Goal: Communication & Community: Answer question/provide support

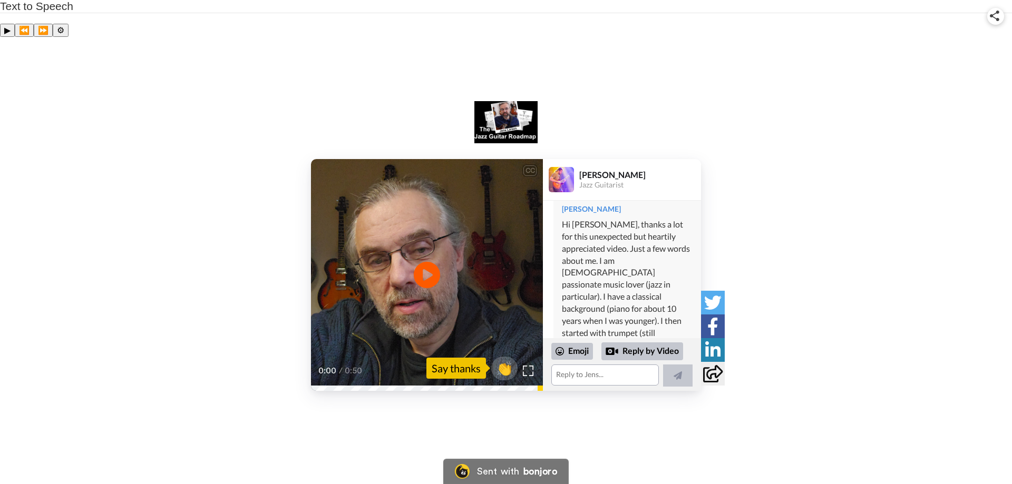
scroll to position [211, 0]
click at [431, 250] on icon "Play/Pause" at bounding box center [427, 275] width 28 height 50
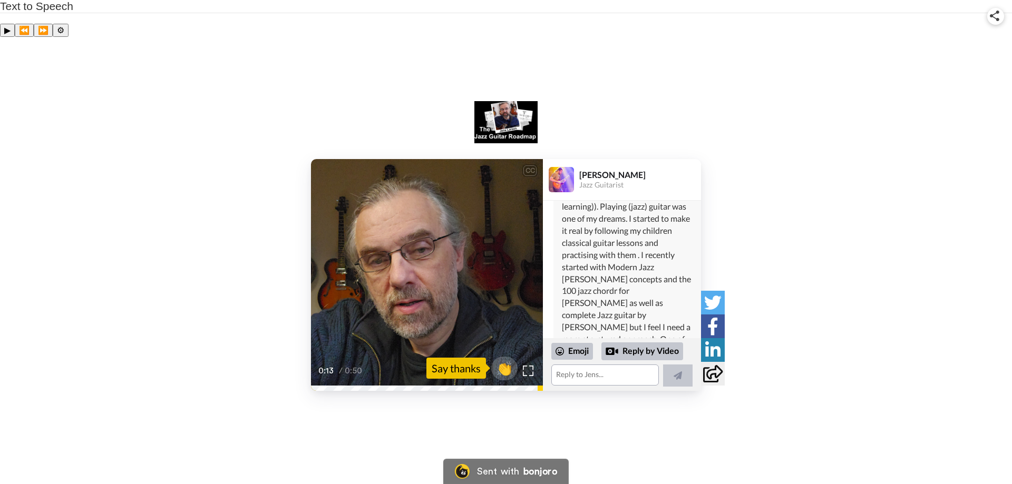
scroll to position [346, 0]
drag, startPoint x: 638, startPoint y: 194, endPoint x: 639, endPoint y: 202, distance: 7.5
click at [639, 202] on div "Hi [PERSON_NAME], thanks a lot for this unexpected but heartily appreciated vid…" at bounding box center [627, 249] width 131 height 385
copy div "Modern Jazz [PERSON_NAME] concepts"
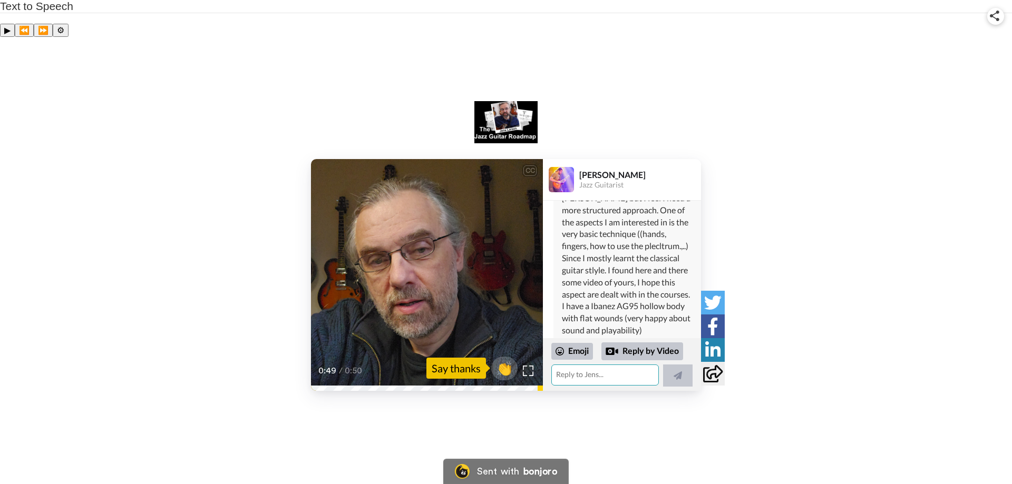
click at [578, 365] on textarea at bounding box center [604, 375] width 107 height 21
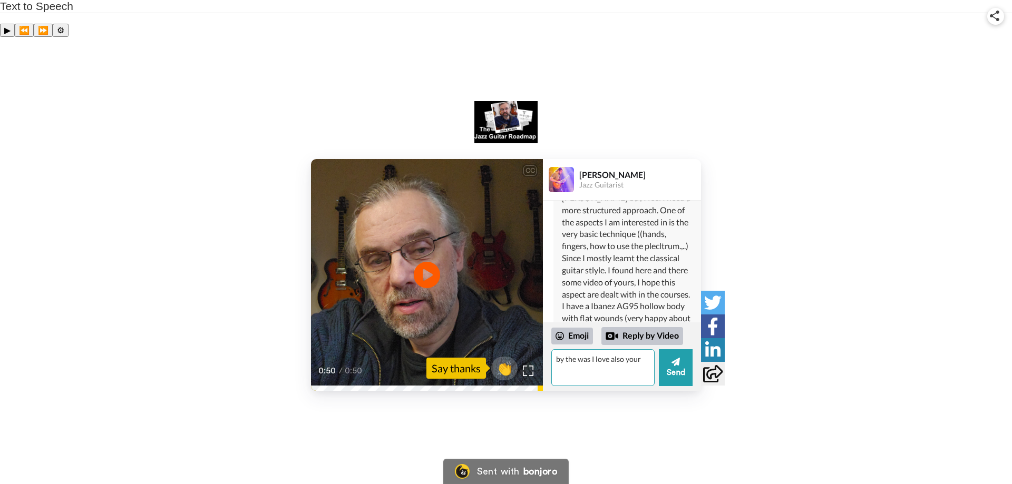
paste textarea "Modern Jazz [PERSON_NAME] concepts"
click at [619, 349] on textarea "by the was I love also your Modern Jazz [PERSON_NAME] concepts which I use as" at bounding box center [602, 367] width 103 height 37
click at [588, 349] on textarea "by the was I love also your Modern Jazz guitar concepts which I use as compleme…" at bounding box center [602, 367] width 103 height 37
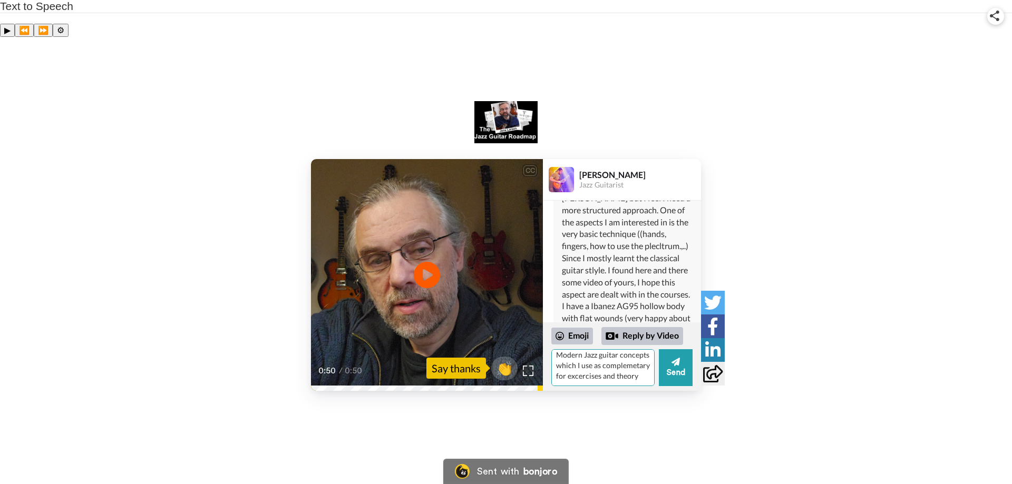
click at [601, 349] on textarea "by the way I love also your Modern Jazz guitar concepts which I use as compleme…" at bounding box center [602, 367] width 103 height 37
type textarea "by the way I love also your Modern Jazz guitar concepts which I use as compleme…"
click at [678, 358] on icon at bounding box center [675, 362] width 8 height 8
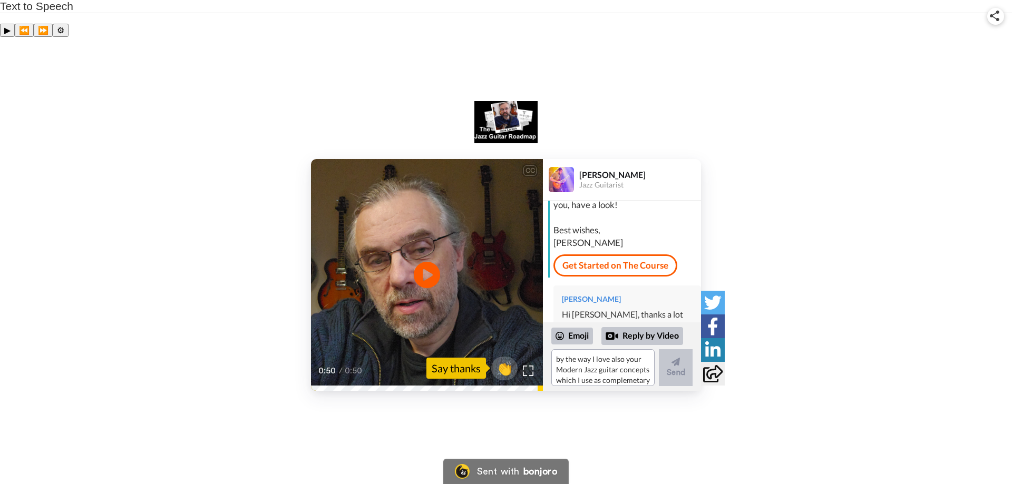
scroll to position [0, 0]
